Goal: Check status: Check status

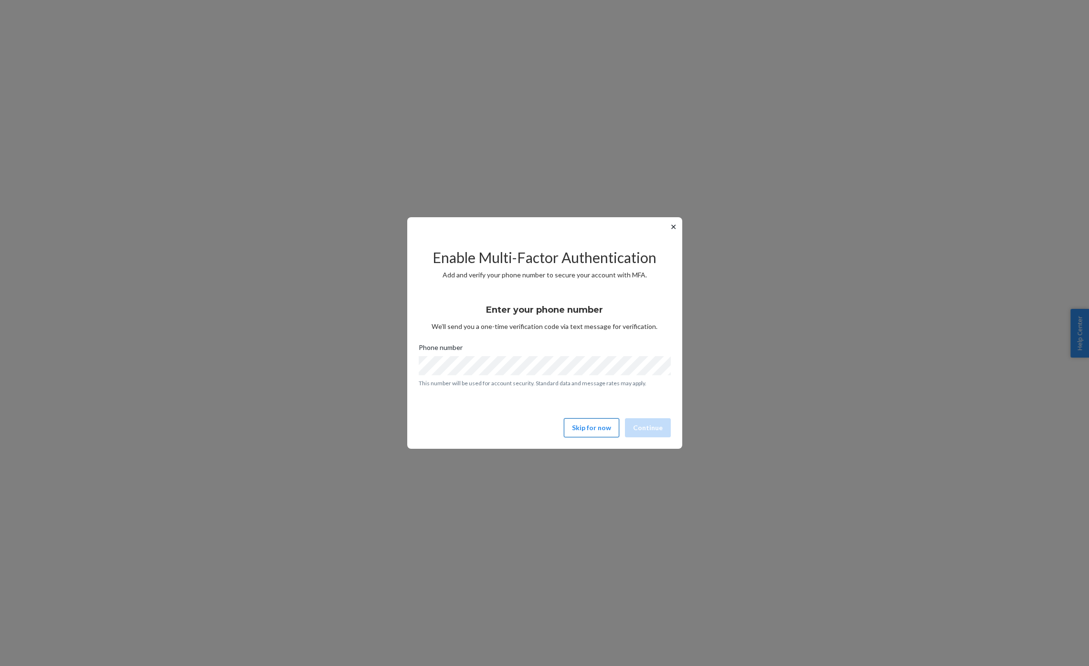
click at [595, 433] on button "Skip for now" at bounding box center [591, 427] width 55 height 19
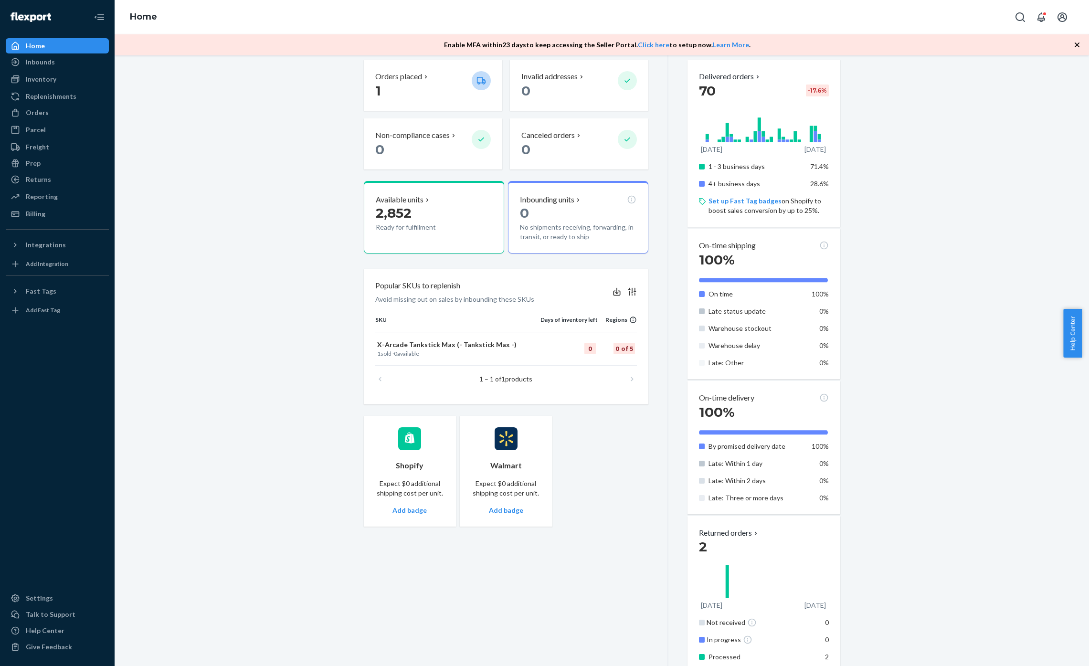
scroll to position [230, 0]
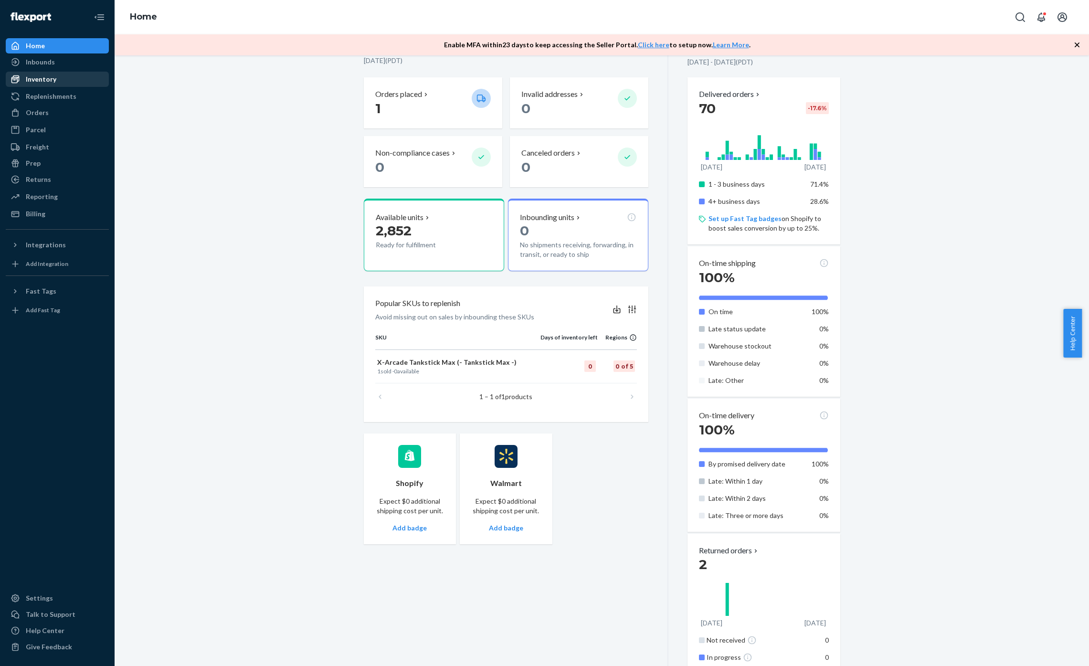
click at [57, 76] on div "Inventory" at bounding box center [57, 79] width 101 height 13
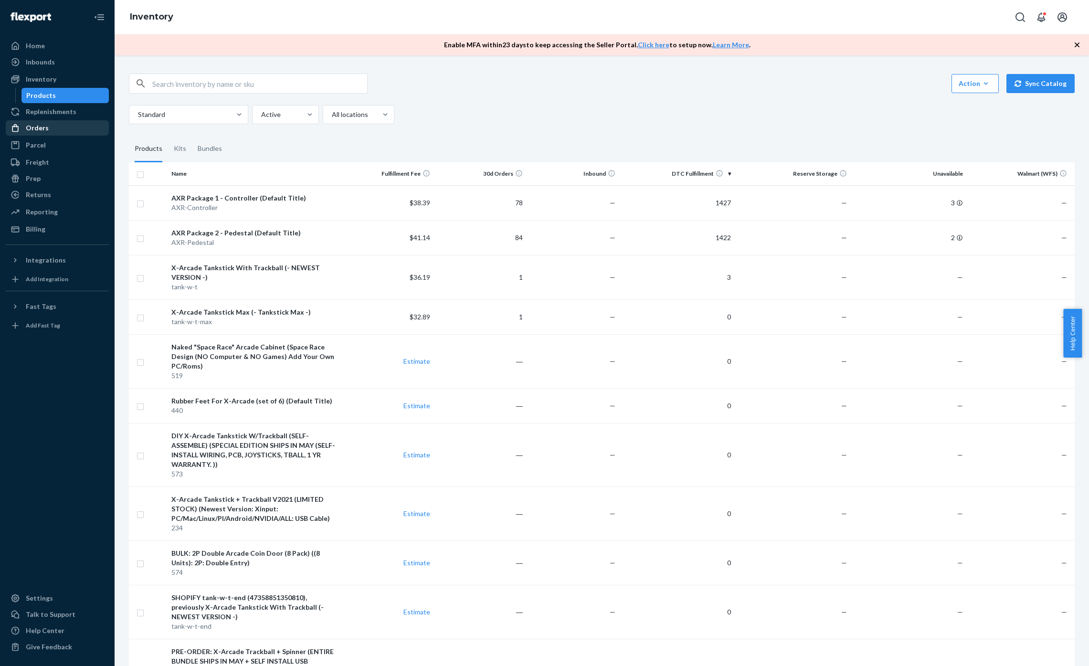
click at [55, 121] on div "Orders" at bounding box center [57, 127] width 101 height 13
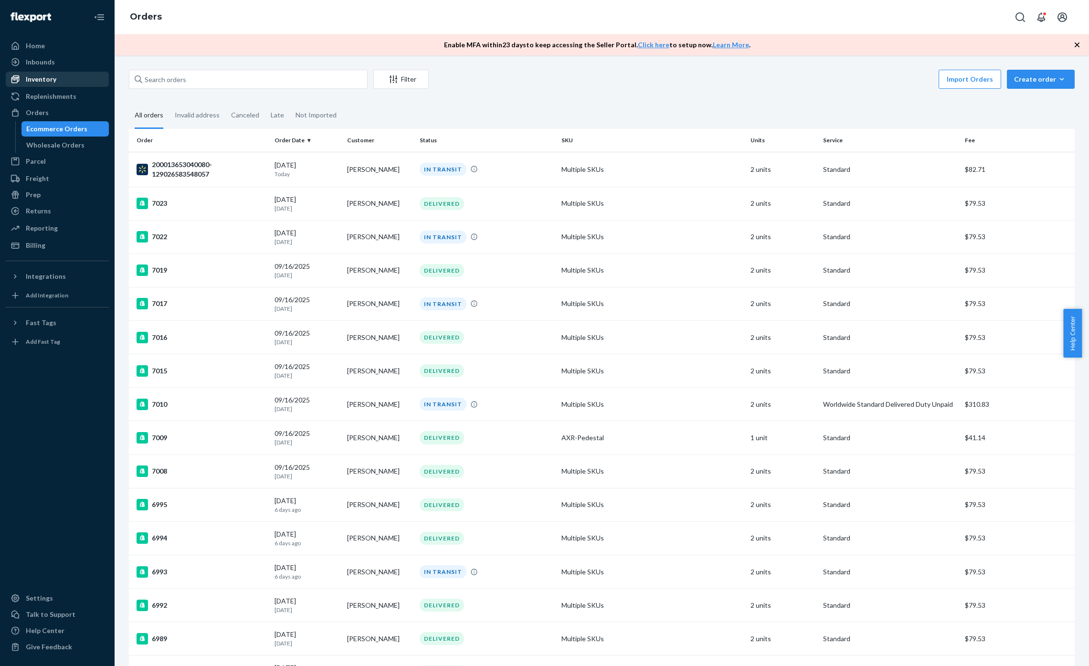
click at [63, 80] on div "Inventory" at bounding box center [57, 79] width 101 height 13
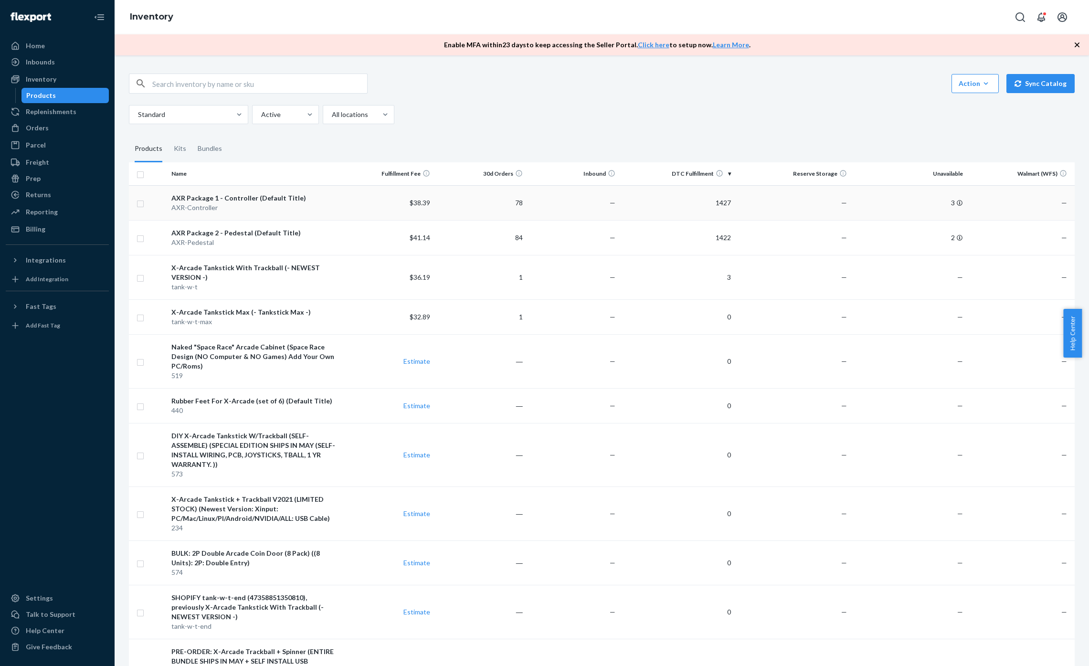
click at [362, 206] on td "$38.39" at bounding box center [387, 202] width 93 height 35
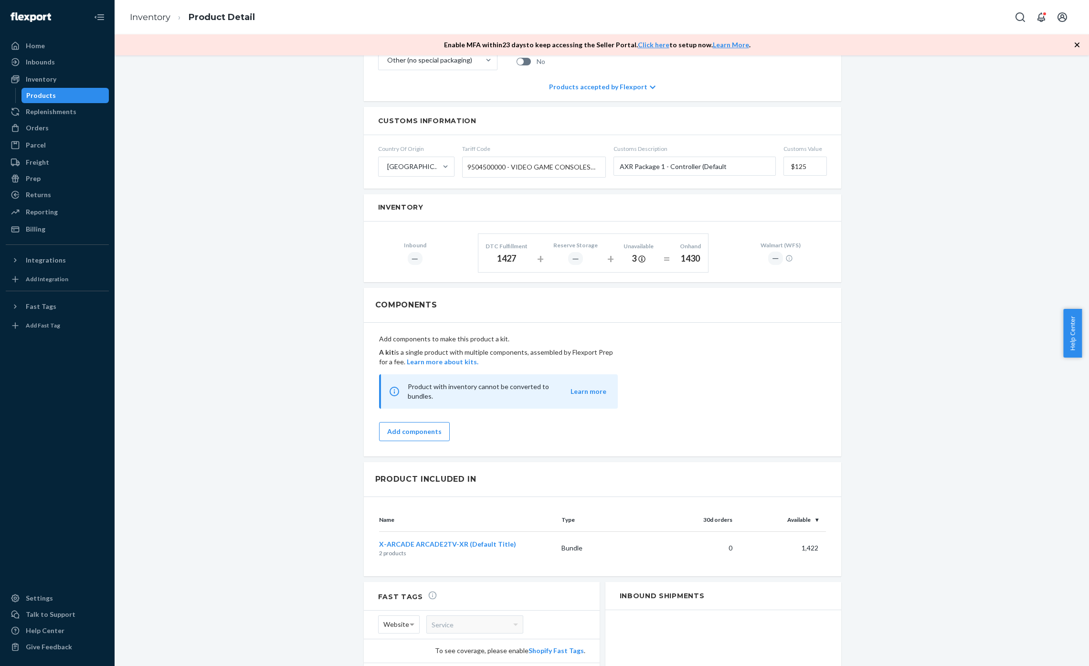
scroll to position [604, 0]
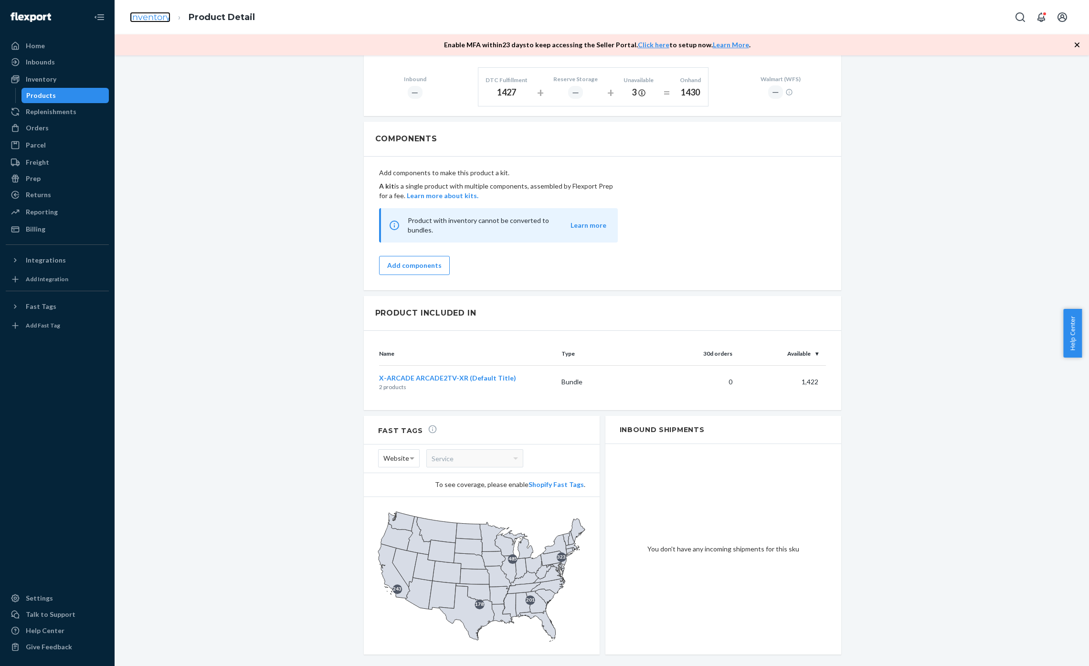
click at [144, 21] on link "Inventory" at bounding box center [150, 17] width 41 height 11
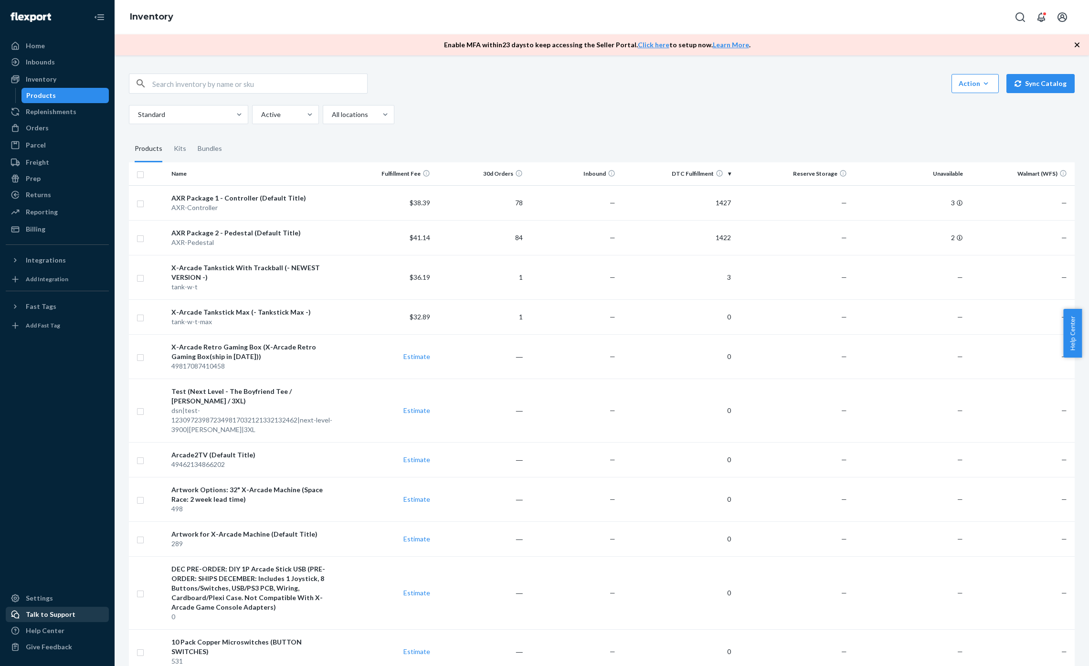
click at [55, 613] on div "Talk to Support" at bounding box center [51, 615] width 50 height 10
click at [54, 124] on div "Orders" at bounding box center [57, 127] width 101 height 13
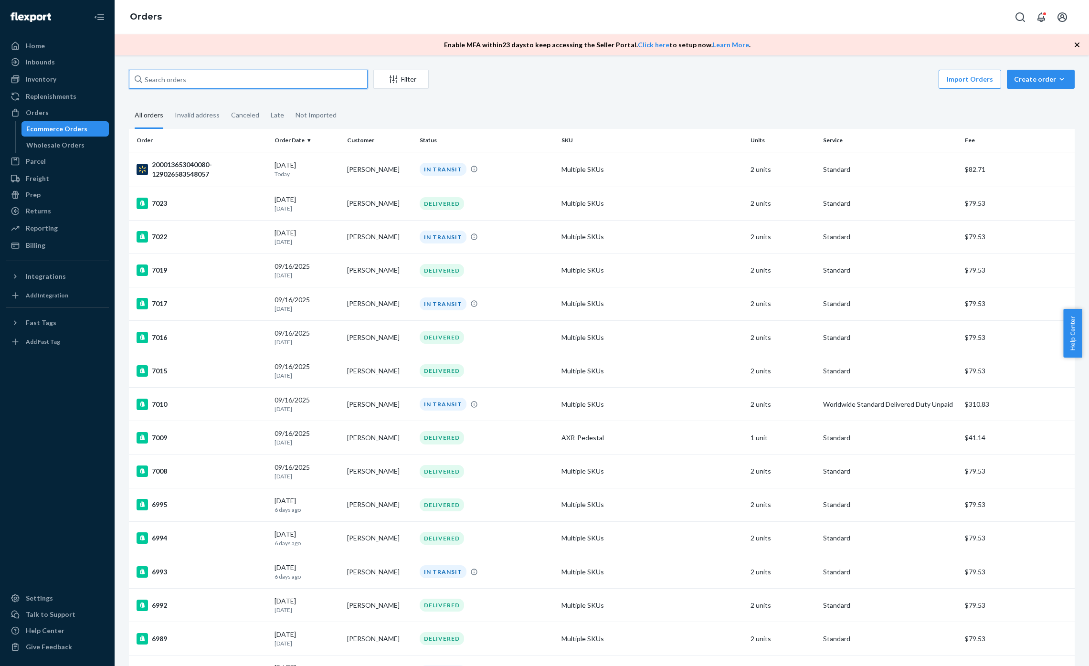
click at [232, 84] on input "text" at bounding box center [248, 79] width 239 height 19
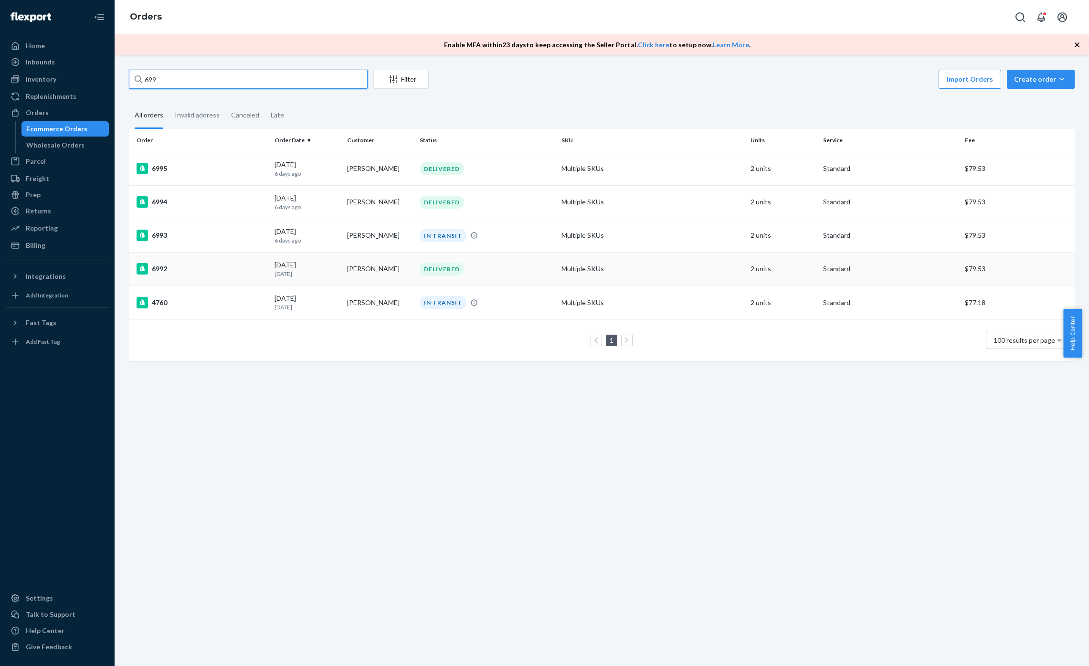
type input "699"
click at [227, 270] on div "6992" at bounding box center [202, 268] width 130 height 11
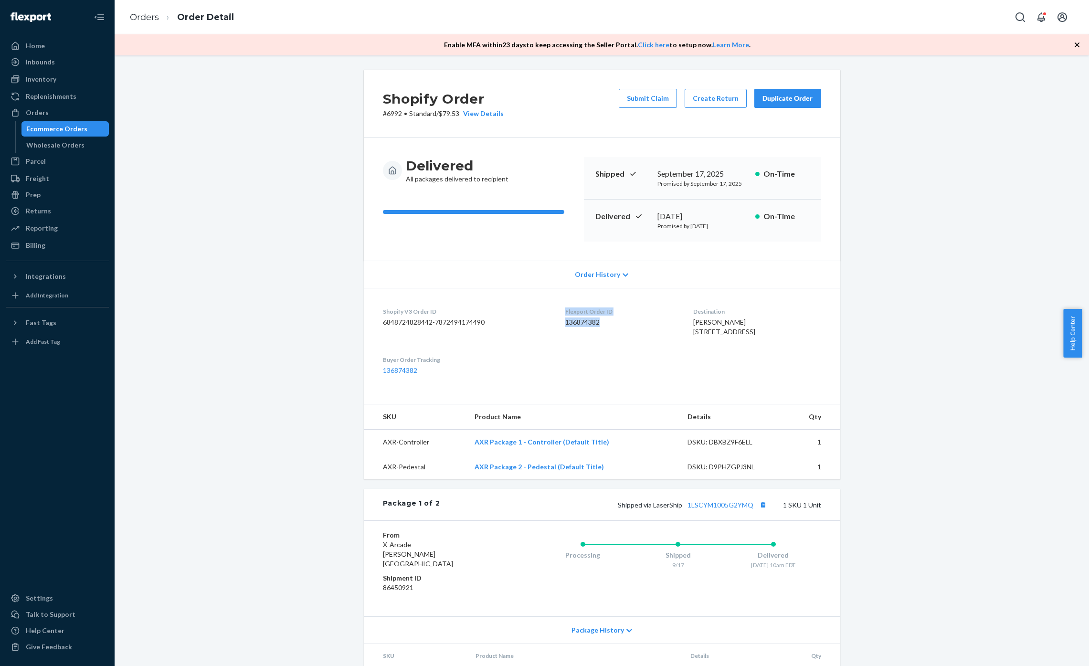
drag, startPoint x: 606, startPoint y: 325, endPoint x: 550, endPoint y: 312, distance: 58.3
click at [550, 312] on dl "Shopify V3 Order ID 6848724828442-7872494174490 Flexport Order ID 136874382 Des…" at bounding box center [602, 341] width 477 height 106
copy div "Flexport Order ID 136874382"
click at [77, 615] on div "Talk to Support" at bounding box center [57, 614] width 101 height 13
click at [254, 231] on div "Shopify Order # 6992 • Standard / $79.53 View Details Submit Claim Create Retur…" at bounding box center [602, 494] width 960 height 849
